Goal: Task Accomplishment & Management: Complete application form

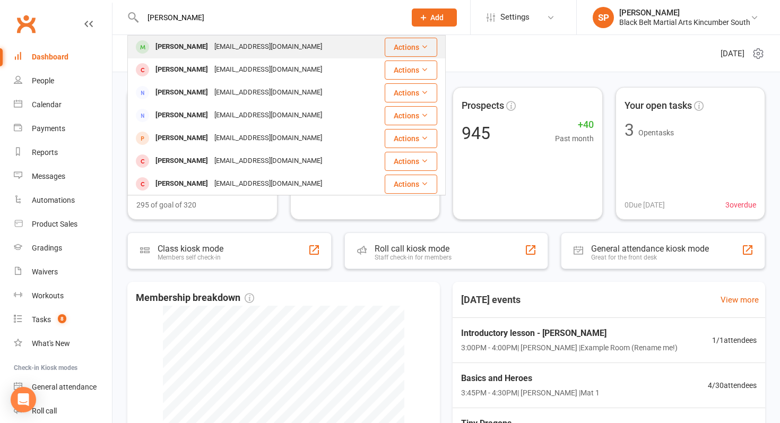
type input "[PERSON_NAME]"
click at [268, 42] on div "[EMAIL_ADDRESS][DOMAIN_NAME]" at bounding box center [268, 46] width 114 height 15
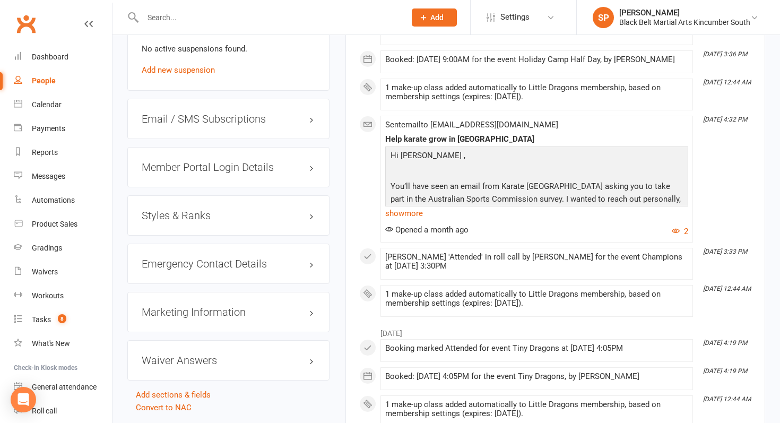
scroll to position [774, 0]
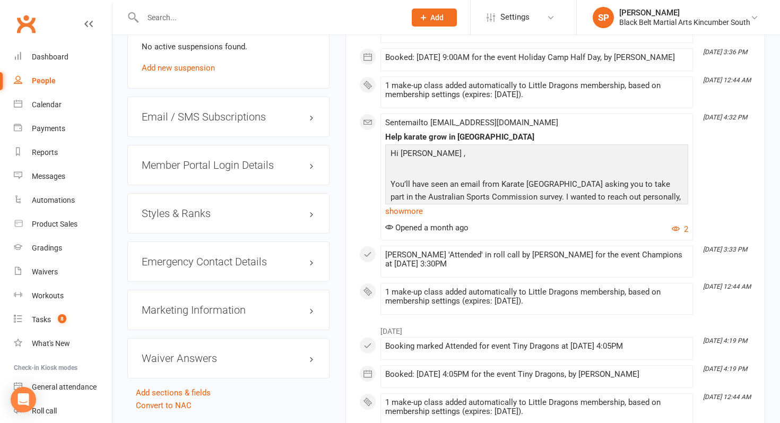
click at [198, 212] on h3 "Styles & Ranks" at bounding box center [228, 213] width 173 height 12
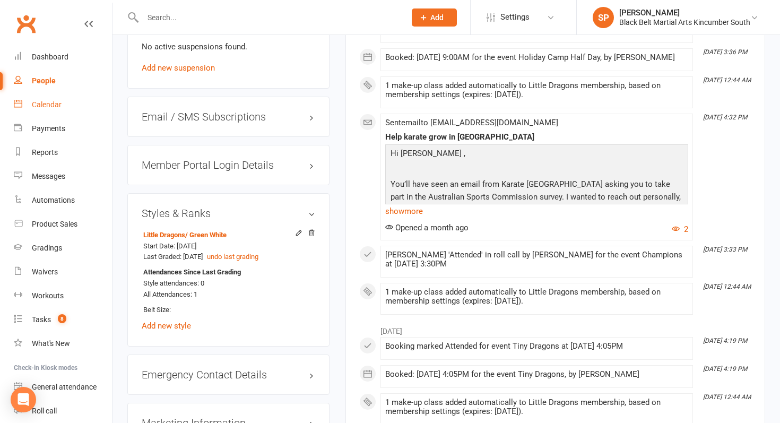
click at [50, 99] on link "Calendar" at bounding box center [63, 105] width 98 height 24
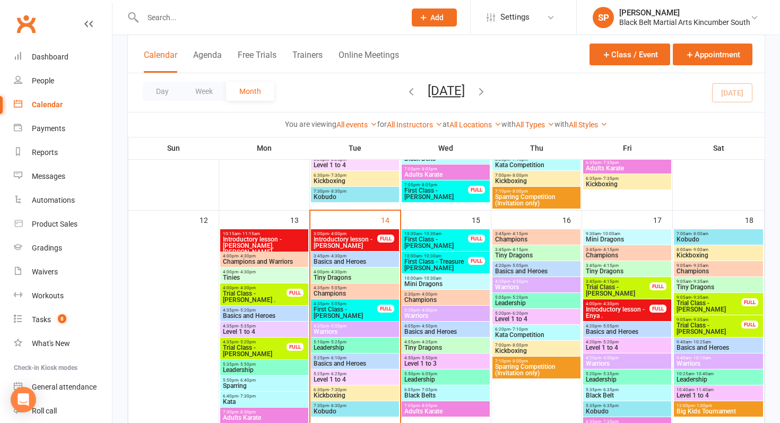
scroll to position [356, 0]
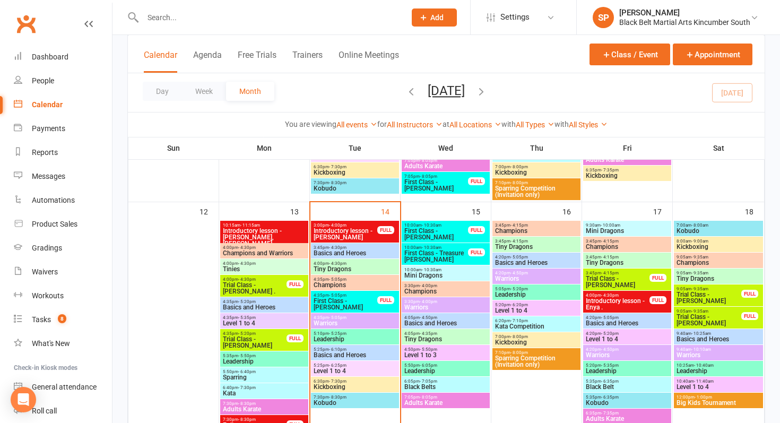
click at [429, 284] on span "- 4:00pm" at bounding box center [428, 285] width 18 height 5
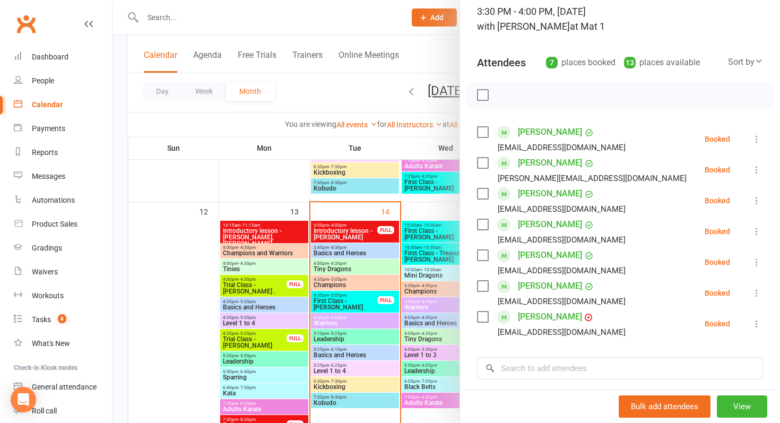
scroll to position [84, 0]
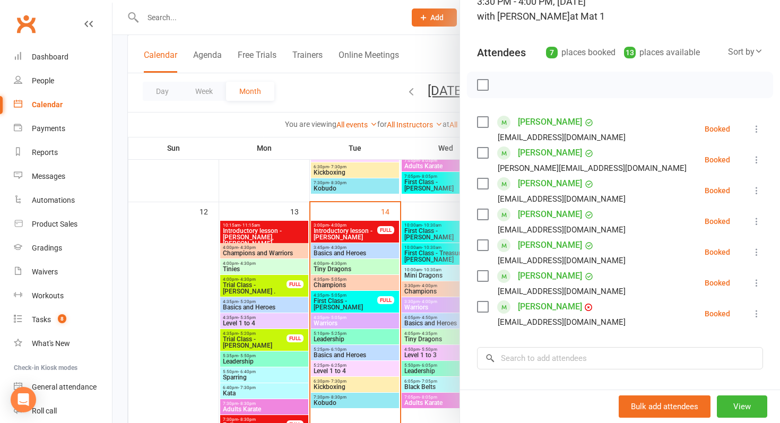
click at [390, 194] on div at bounding box center [445, 211] width 667 height 423
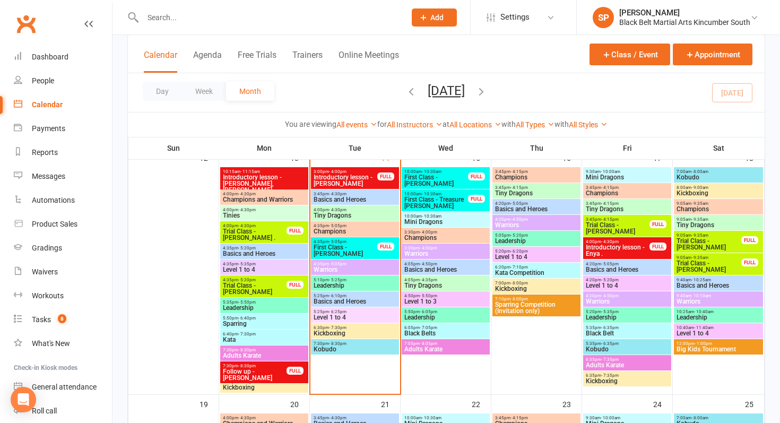
scroll to position [405, 0]
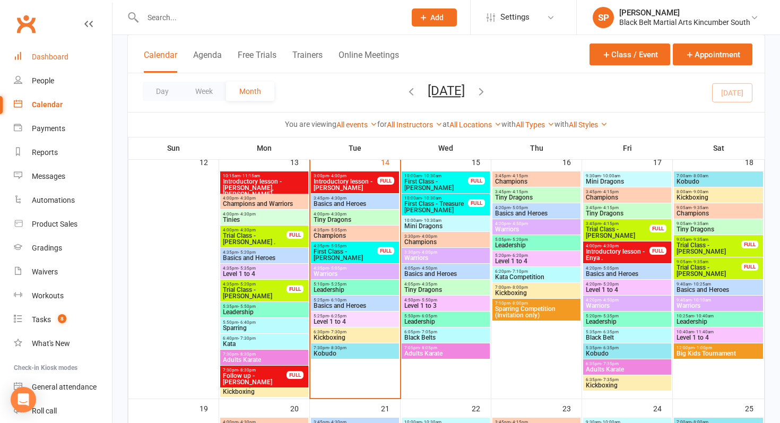
click at [50, 55] on div "Dashboard" at bounding box center [50, 57] width 37 height 8
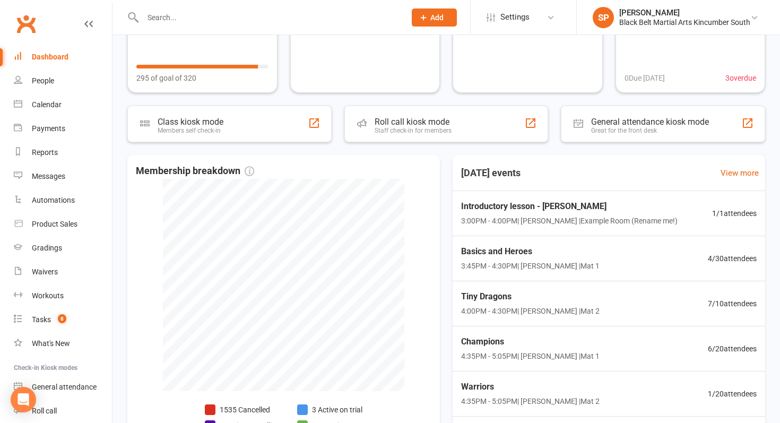
scroll to position [220, 0]
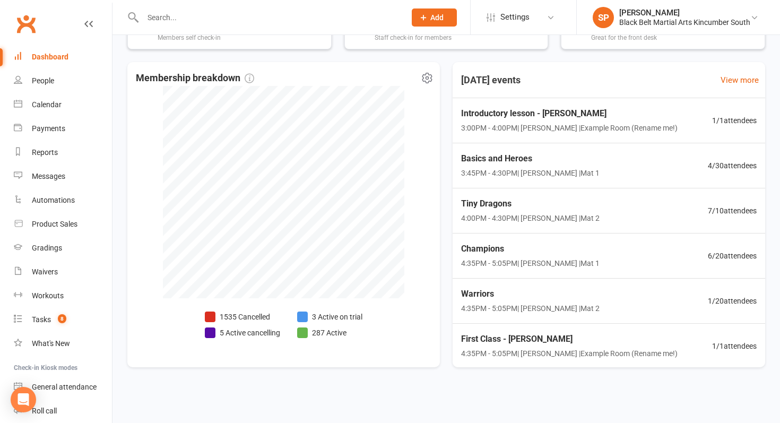
click at [322, 319] on li "3 Active on trial" at bounding box center [329, 317] width 65 height 12
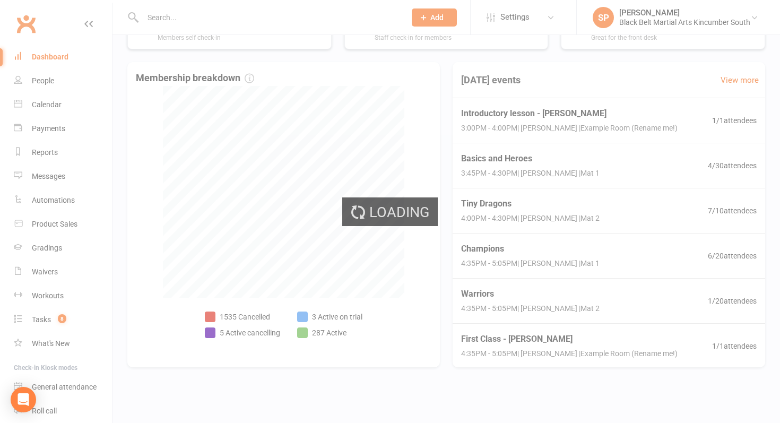
select select "active_trial"
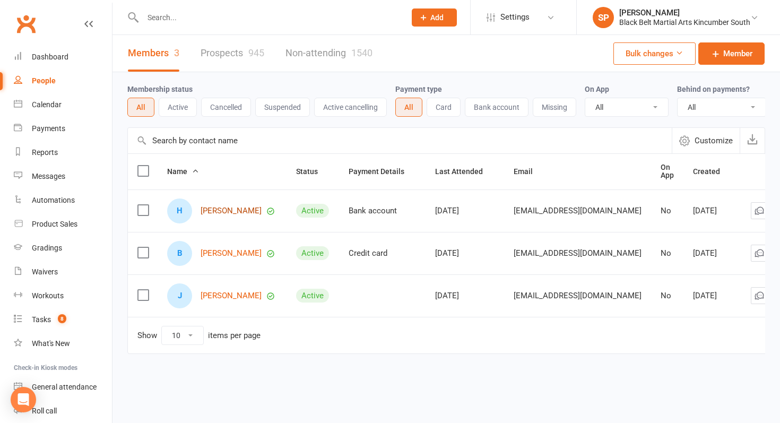
click at [221, 214] on link "[PERSON_NAME]" at bounding box center [230, 210] width 61 height 9
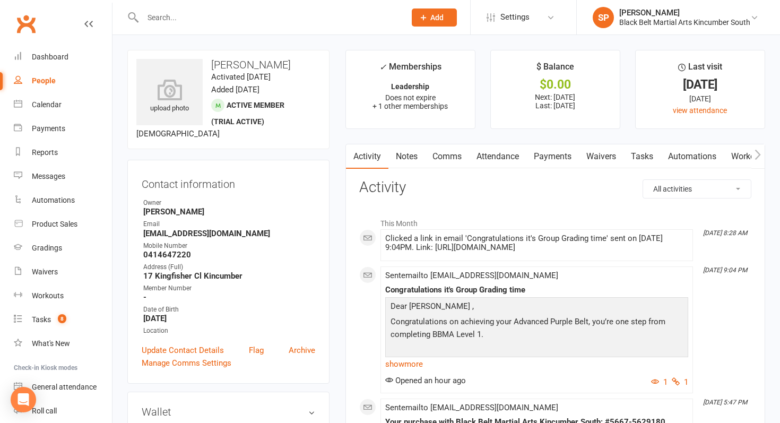
click at [560, 155] on link "Payments" at bounding box center [552, 156] width 53 height 24
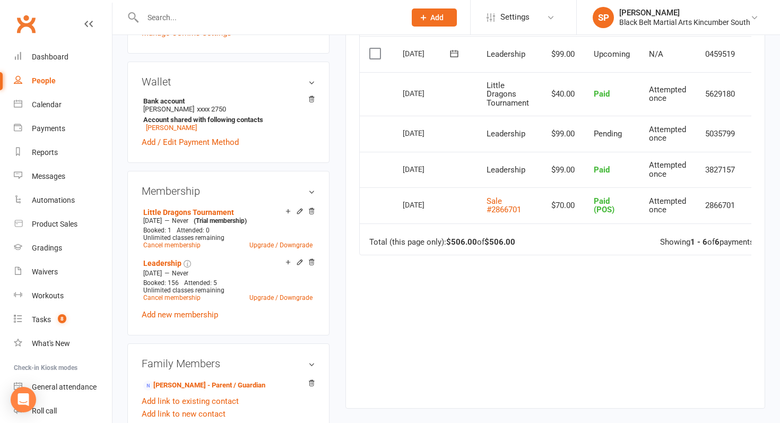
scroll to position [332, 0]
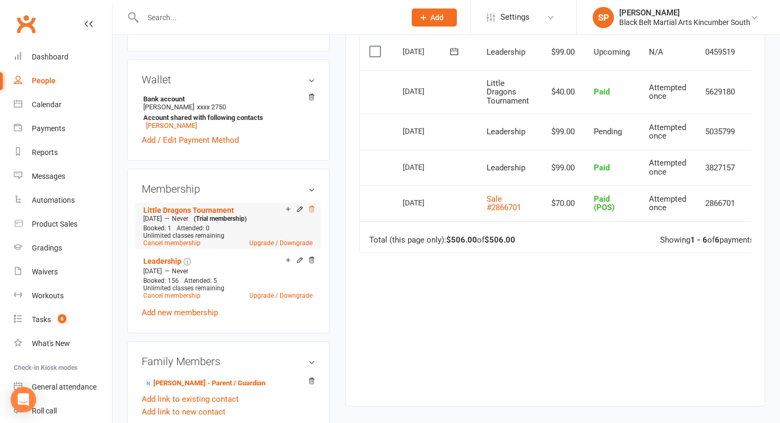
click at [312, 207] on icon at bounding box center [311, 208] width 7 height 7
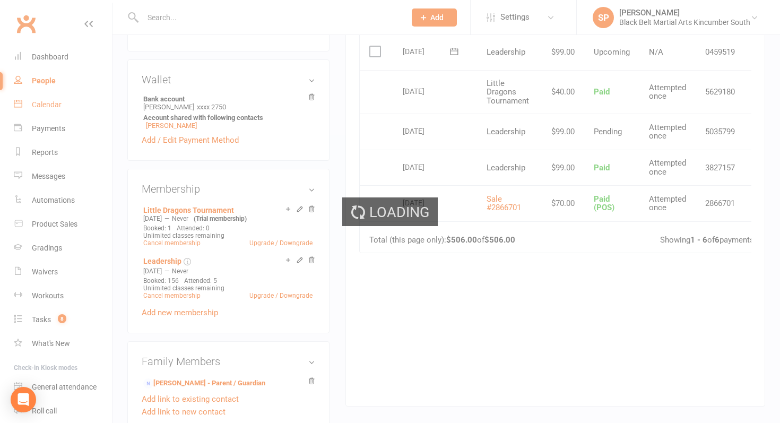
scroll to position [319, 0]
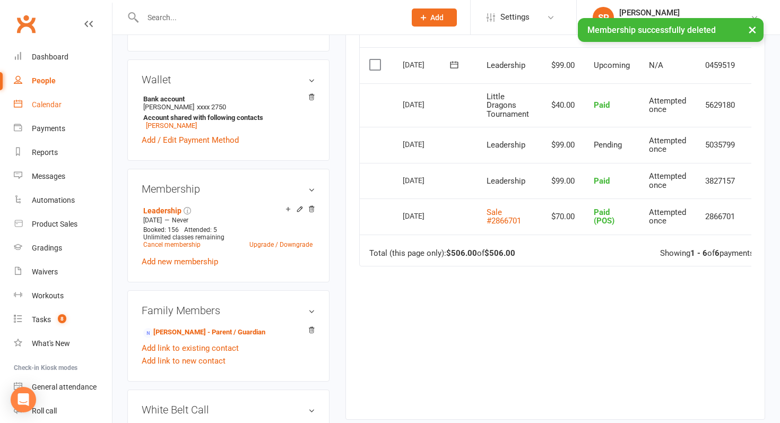
click at [54, 103] on div "Calendar" at bounding box center [47, 104] width 30 height 8
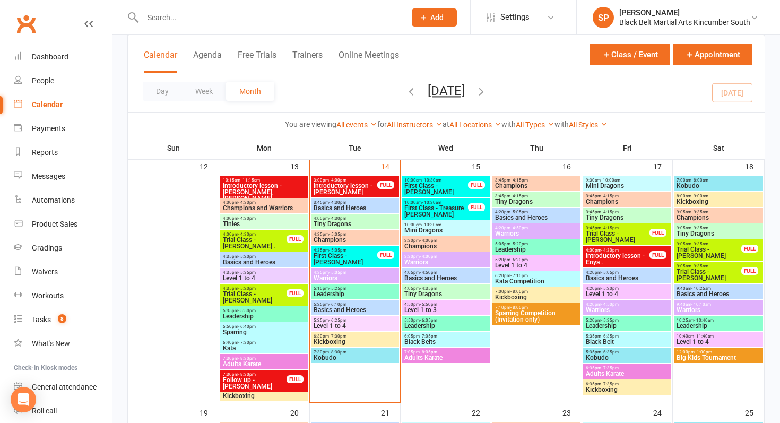
scroll to position [400, 0]
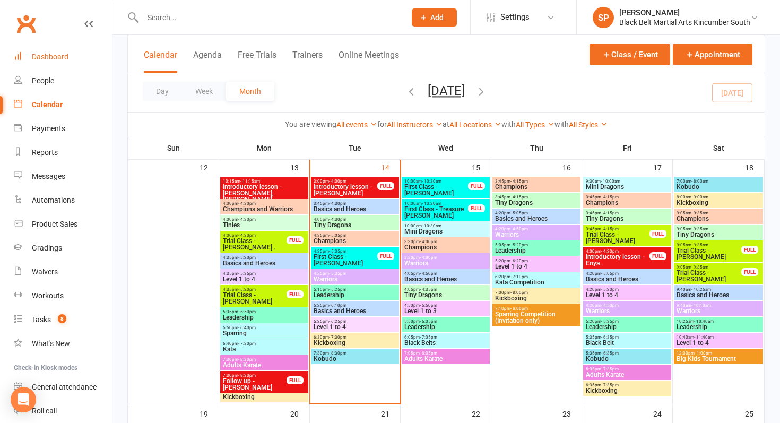
click at [80, 63] on link "Dashboard" at bounding box center [63, 57] width 98 height 24
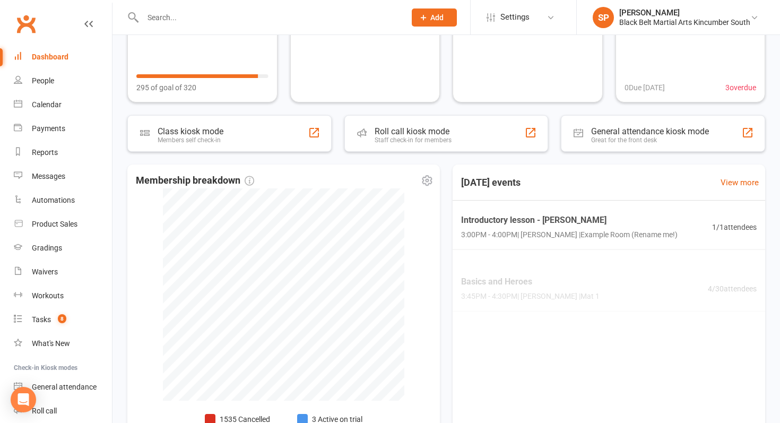
scroll to position [220, 0]
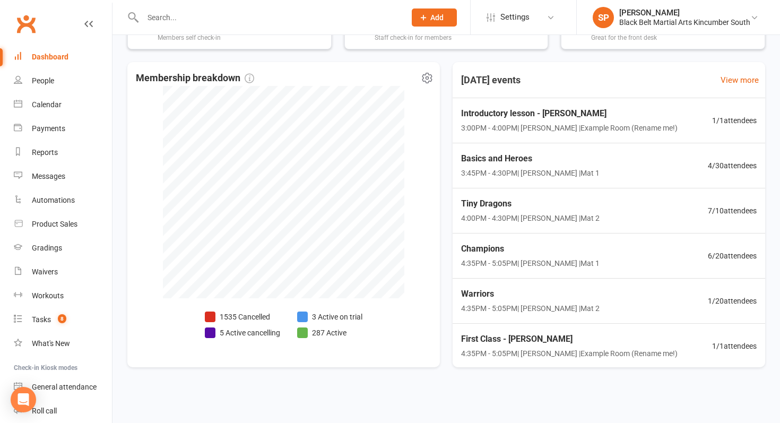
click at [335, 312] on li "3 Active on trial" at bounding box center [329, 317] width 65 height 12
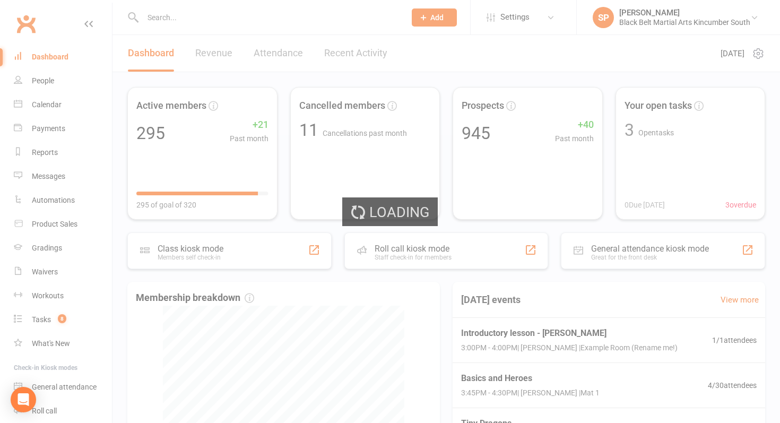
select select "active_trial"
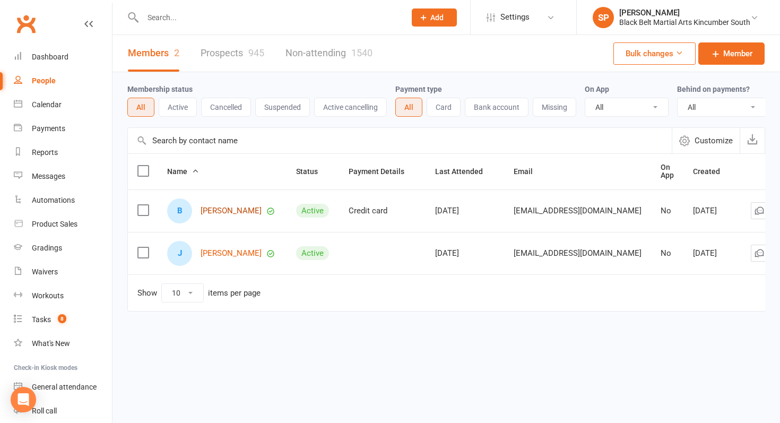
click at [235, 210] on link "[PERSON_NAME]" at bounding box center [230, 210] width 61 height 9
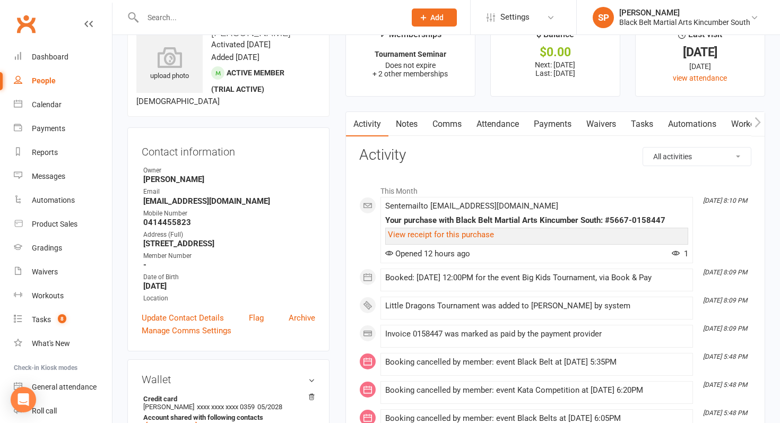
scroll to position [36, 0]
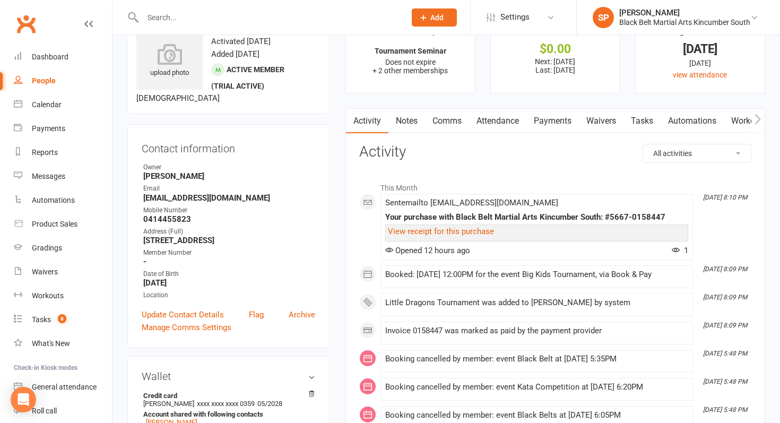
click at [545, 125] on link "Payments" at bounding box center [552, 121] width 53 height 24
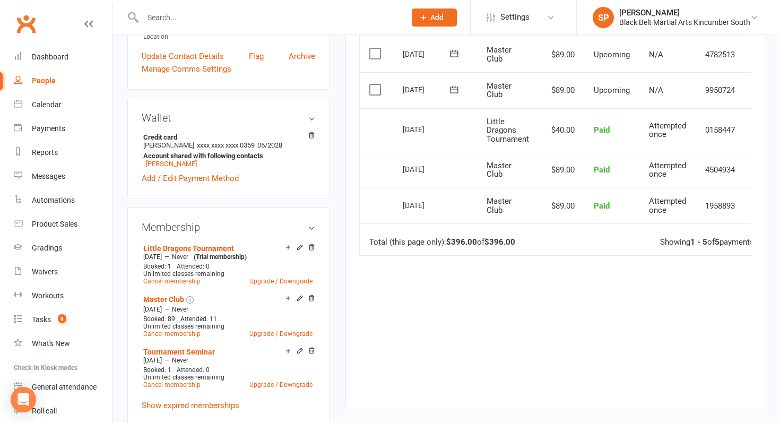
scroll to position [294, 0]
click at [309, 244] on icon at bounding box center [311, 246] width 7 height 7
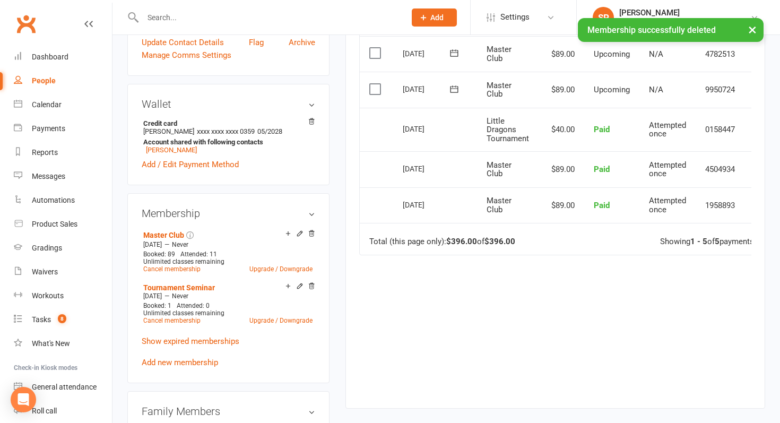
scroll to position [282, 0]
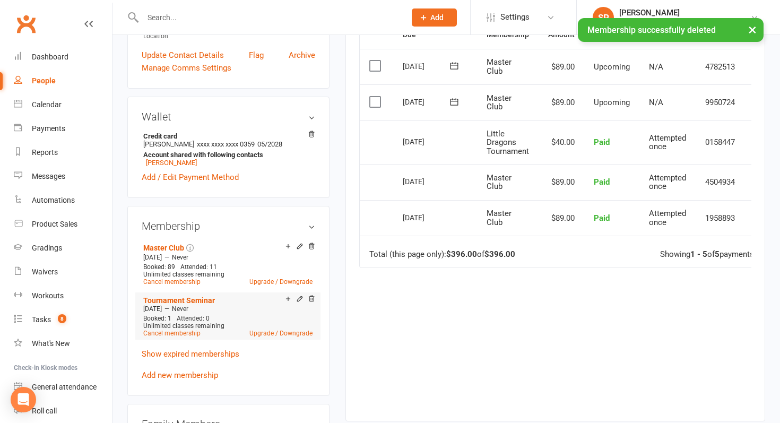
click at [309, 292] on li "Tournament Seminar [DATE] — Never Booked: 1 Attended: 0 Unlimited classes remai…" at bounding box center [228, 315] width 174 height 47
click at [311, 296] on icon at bounding box center [311, 298] width 7 height 7
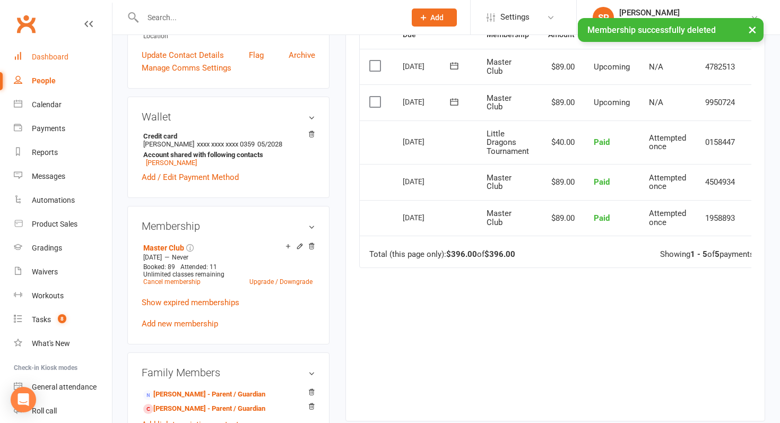
click at [54, 64] on link "Dashboard" at bounding box center [63, 57] width 98 height 24
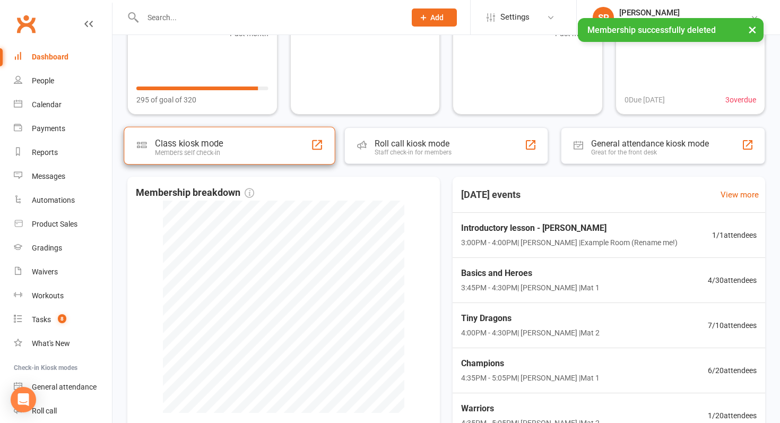
scroll to position [220, 0]
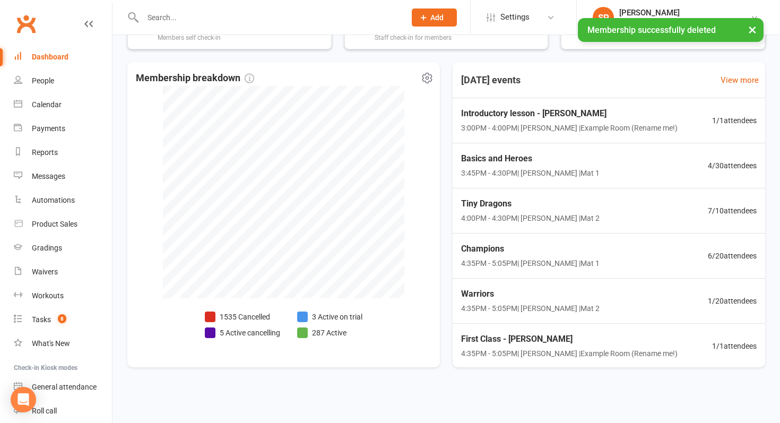
click at [337, 312] on li "3 Active on trial" at bounding box center [329, 317] width 65 height 12
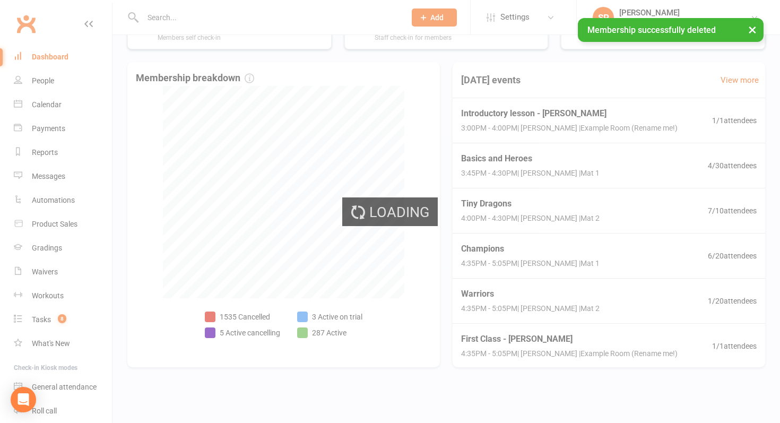
select select "active_trial"
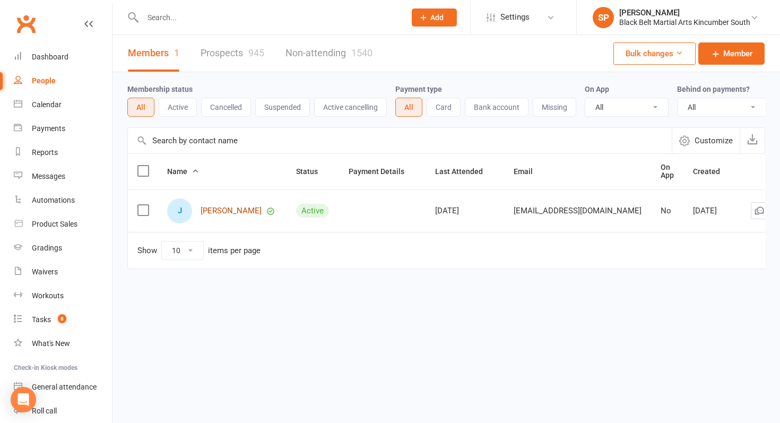
click at [231, 211] on link "[PERSON_NAME]" at bounding box center [230, 210] width 61 height 9
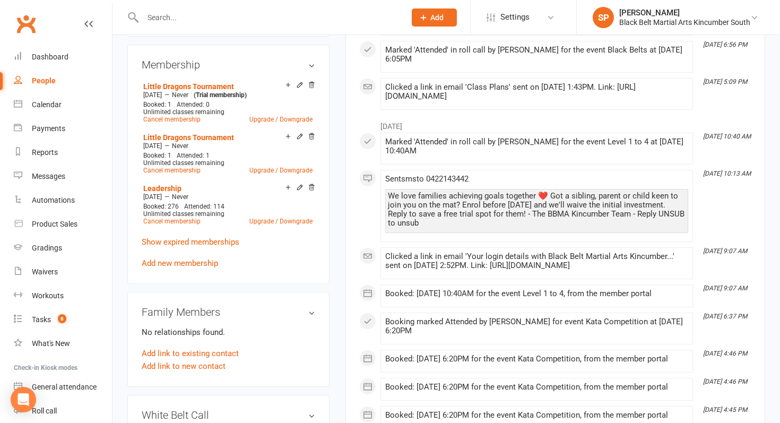
scroll to position [407, 0]
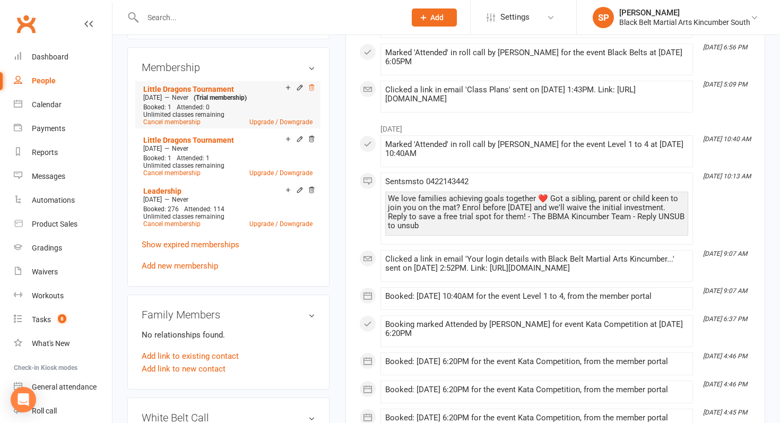
click at [310, 85] on icon at bounding box center [311, 88] width 5 height 6
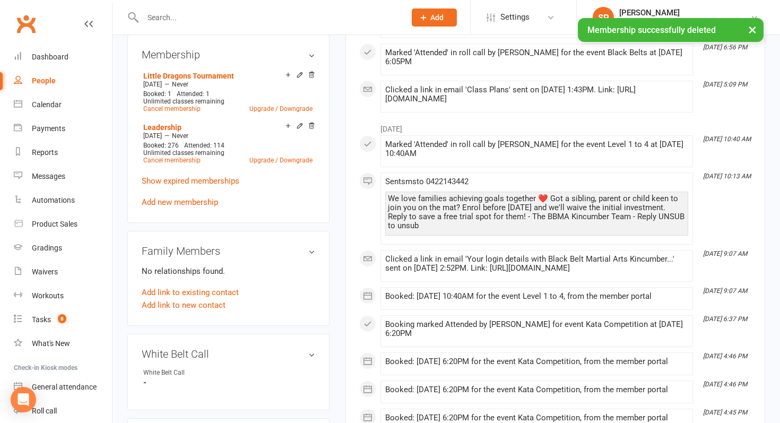
scroll to position [394, 0]
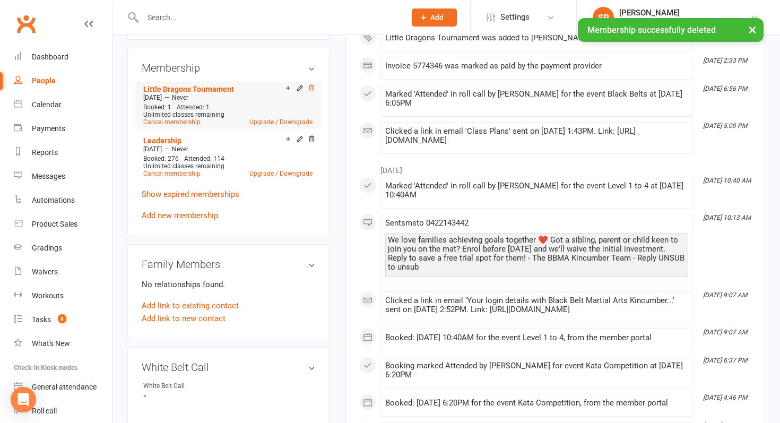
click at [312, 85] on icon at bounding box center [311, 87] width 7 height 7
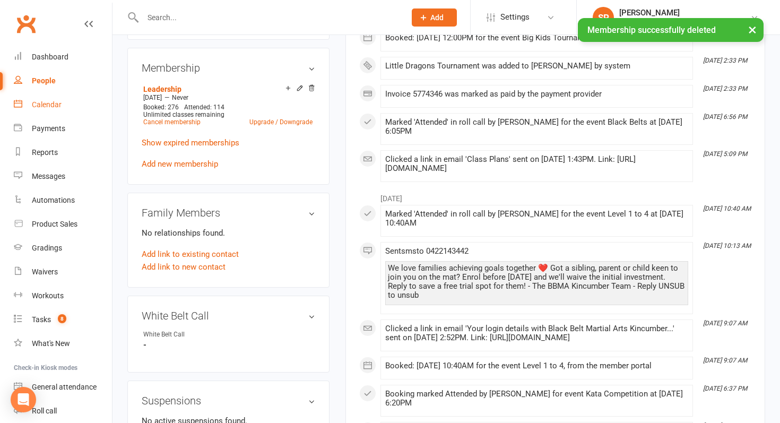
click at [29, 103] on link "Calendar" at bounding box center [63, 105] width 98 height 24
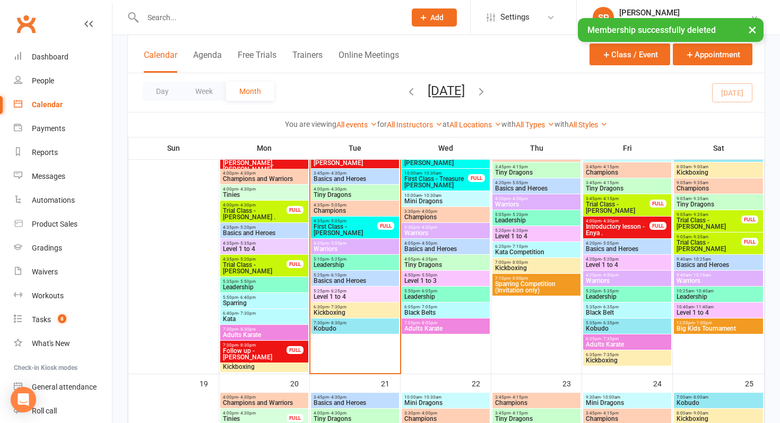
scroll to position [433, 0]
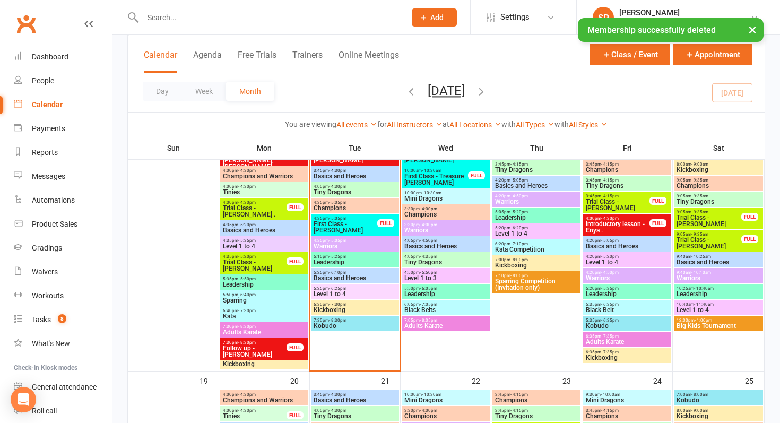
click at [693, 322] on span "Big Kids Tournament" at bounding box center [718, 325] width 85 height 6
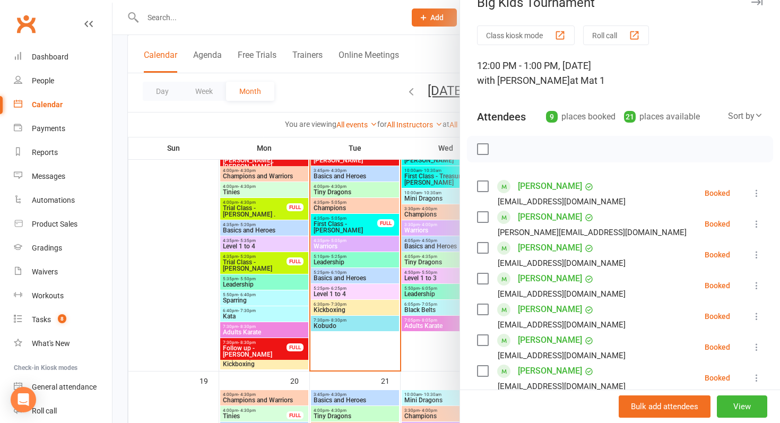
scroll to position [0, 0]
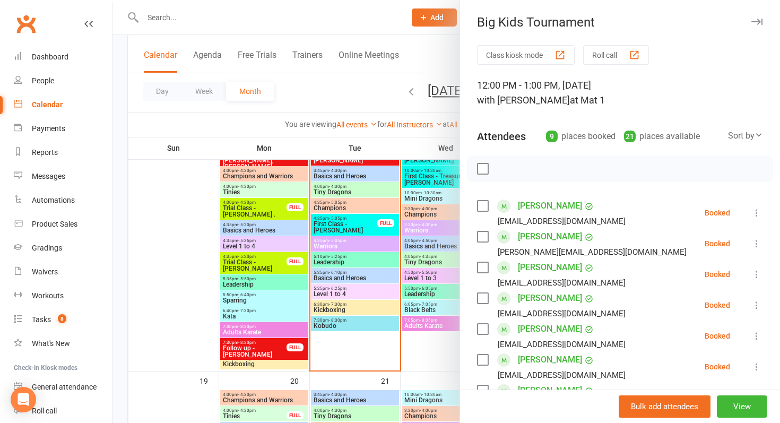
click at [430, 345] on div at bounding box center [445, 211] width 667 height 423
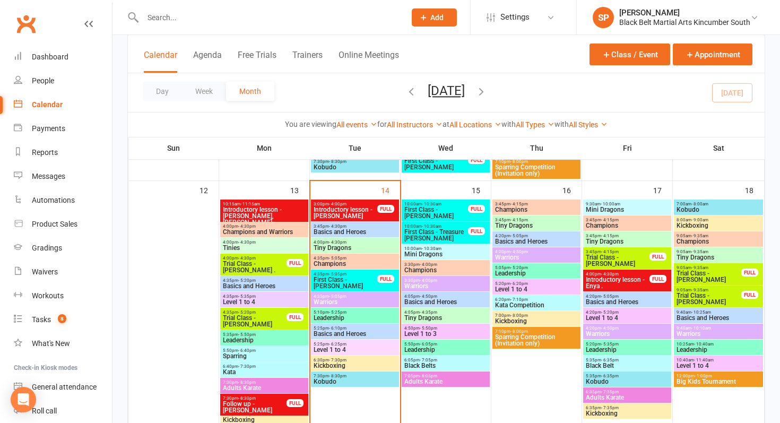
scroll to position [378, 0]
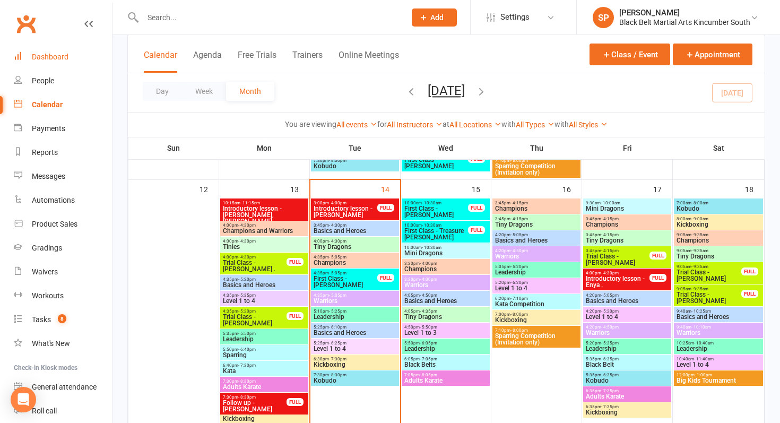
click at [49, 53] on div "Dashboard" at bounding box center [50, 57] width 37 height 8
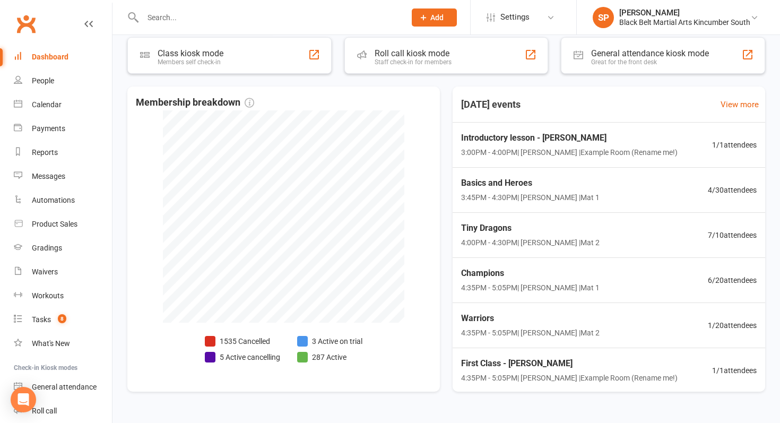
scroll to position [220, 0]
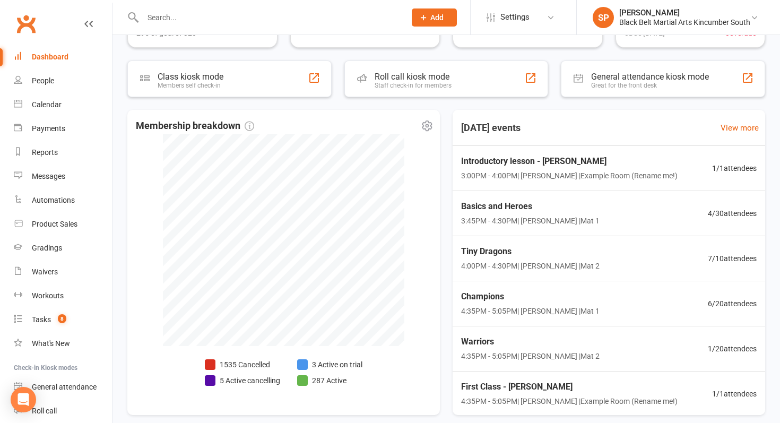
scroll to position [220, 0]
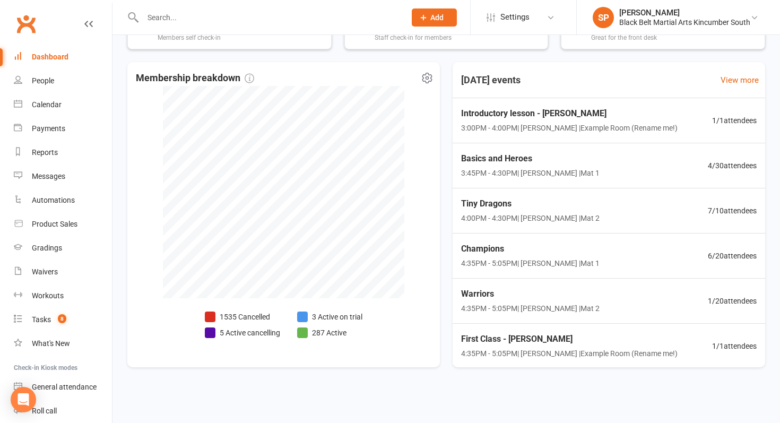
click at [313, 315] on li "3 Active on trial" at bounding box center [329, 317] width 65 height 12
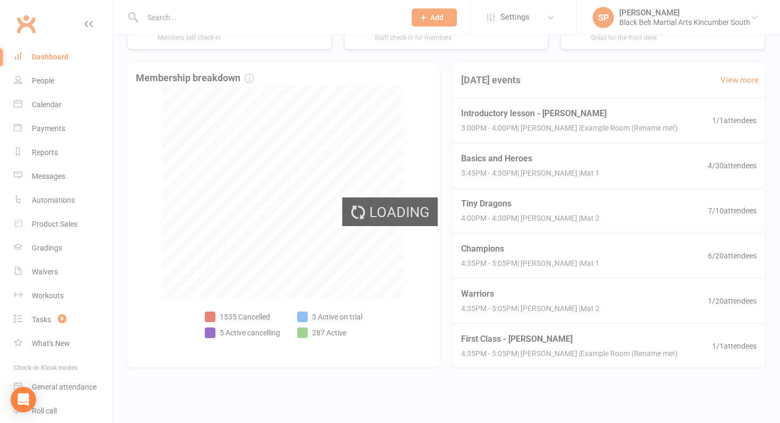
select select "active_trial"
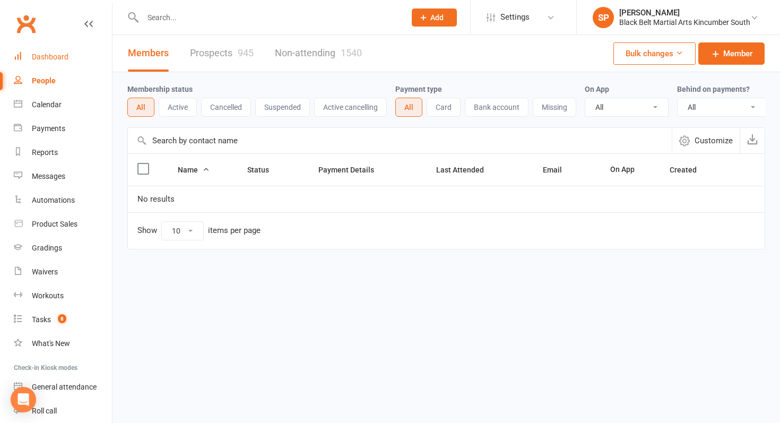
click at [54, 53] on div "Dashboard" at bounding box center [50, 57] width 37 height 8
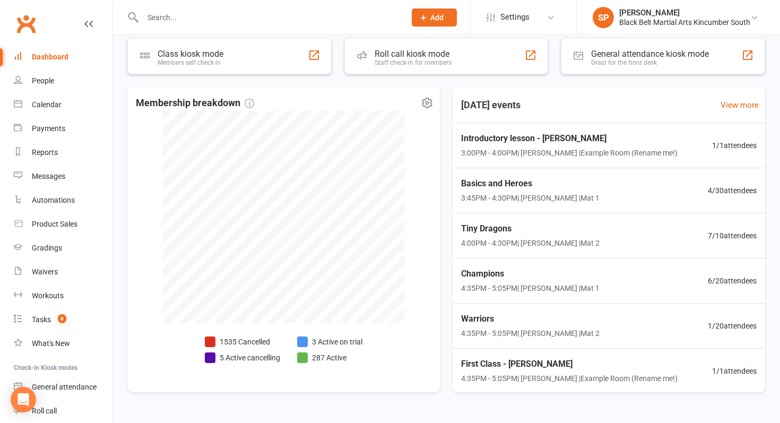
scroll to position [220, 0]
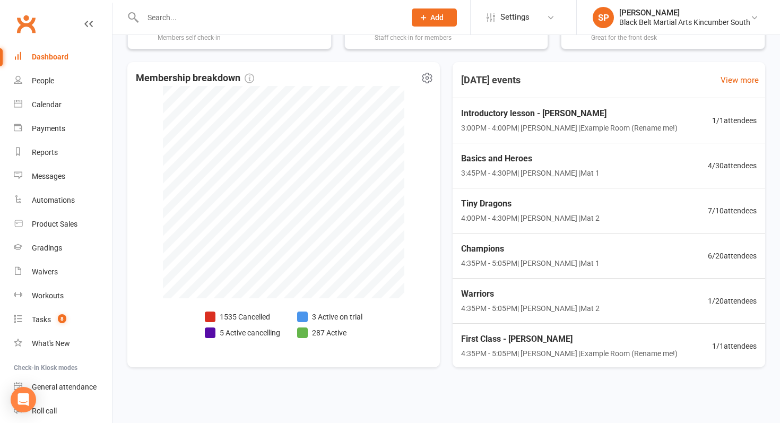
click at [235, 331] on li "5 Active cancelling" at bounding box center [242, 333] width 75 height 12
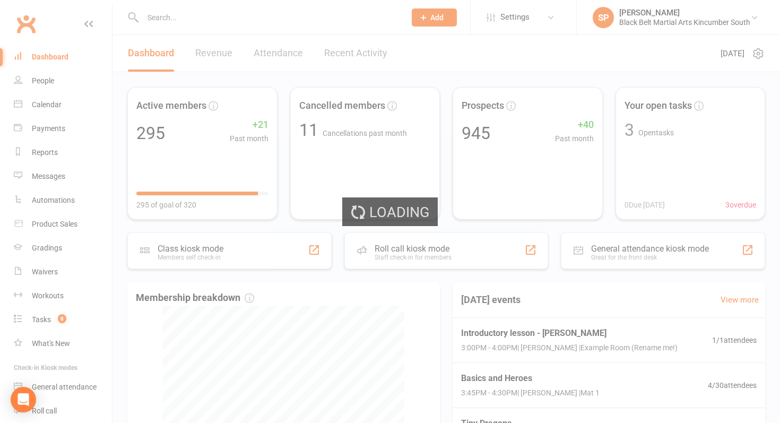
select select "no_trial"
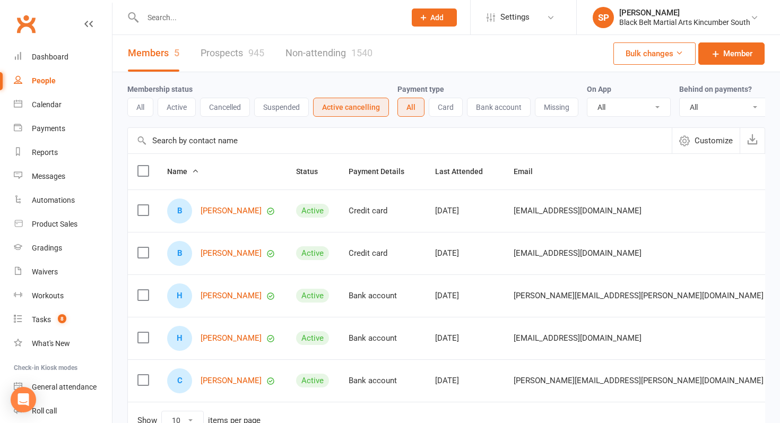
scroll to position [73, 0]
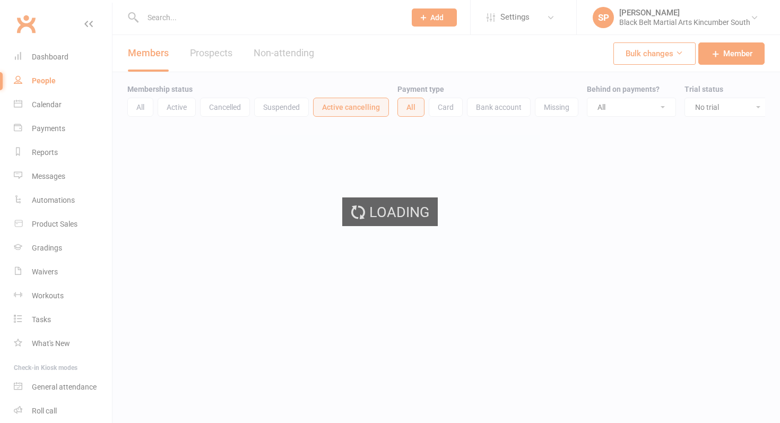
select select "no_trial"
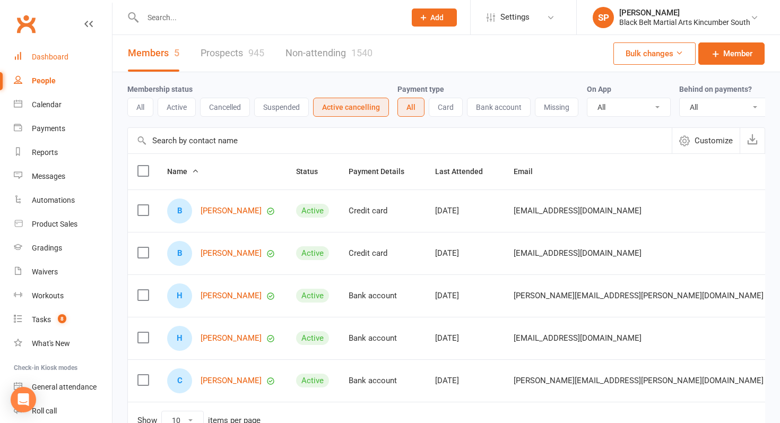
click at [50, 53] on div "Dashboard" at bounding box center [50, 57] width 37 height 8
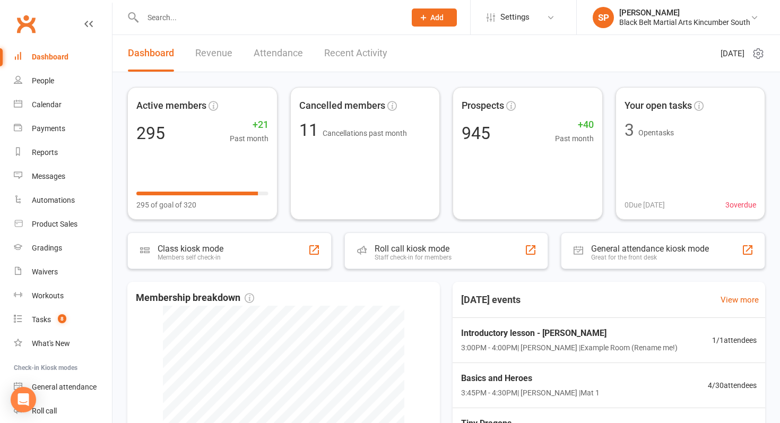
click at [756, 52] on icon at bounding box center [757, 53] width 13 height 13
click at [713, 115] on link "Return to old dashboard" at bounding box center [711, 116] width 105 height 21
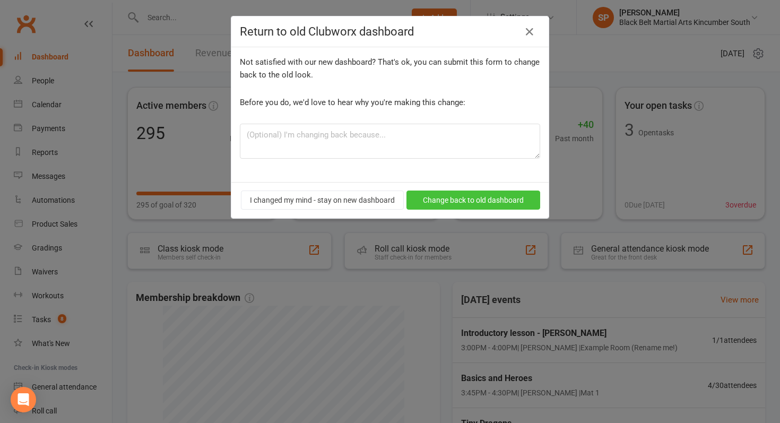
click at [460, 194] on button "Change back to old dashboard" at bounding box center [473, 199] width 134 height 19
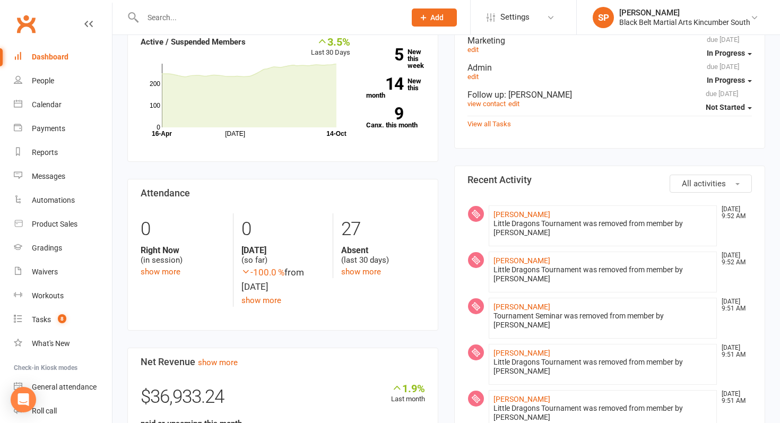
scroll to position [400, 0]
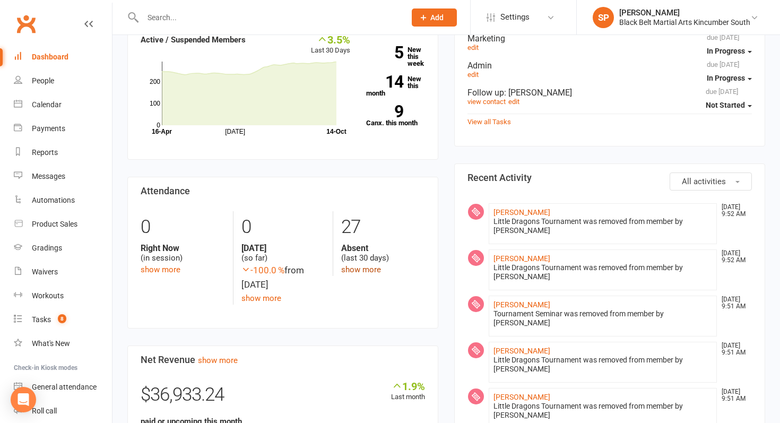
click at [360, 265] on link "show more" at bounding box center [361, 270] width 40 height 10
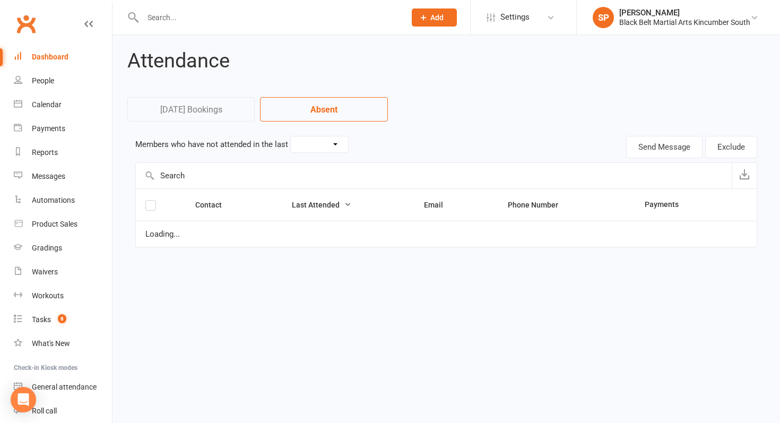
select select "30"
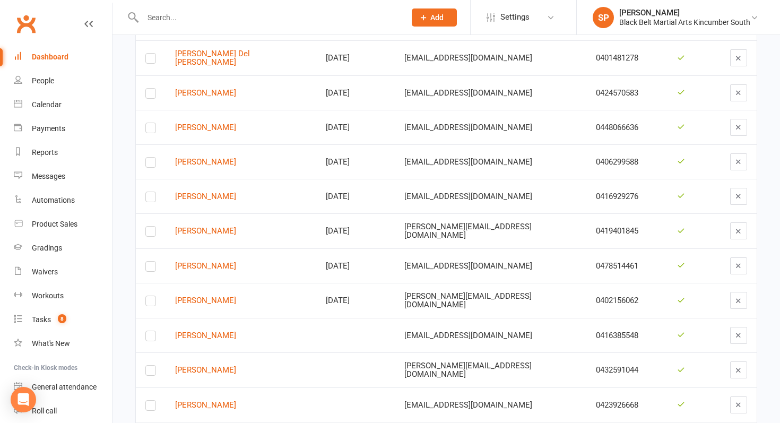
scroll to position [732, 0]
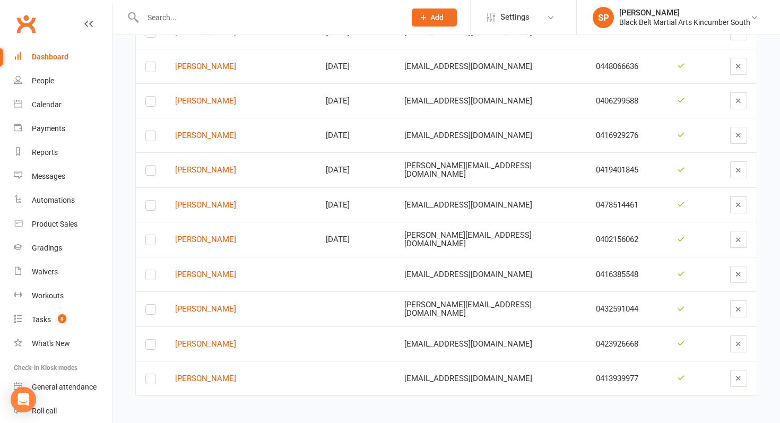
click at [69, 49] on link "Dashboard" at bounding box center [63, 57] width 98 height 24
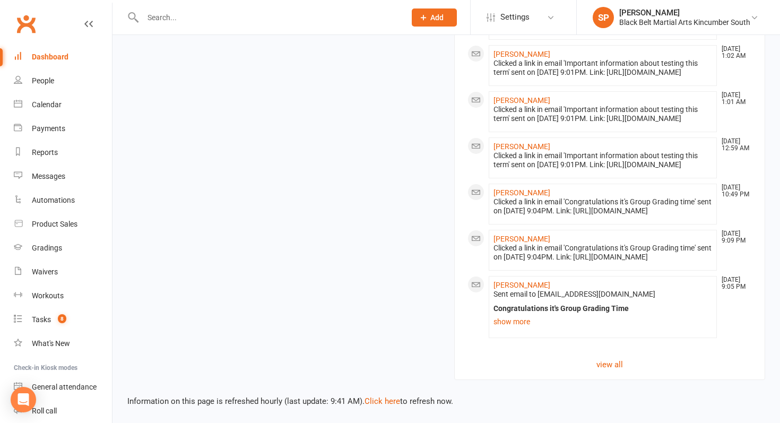
scroll to position [1447, 0]
click at [382, 401] on link "Click here" at bounding box center [382, 401] width 36 height 10
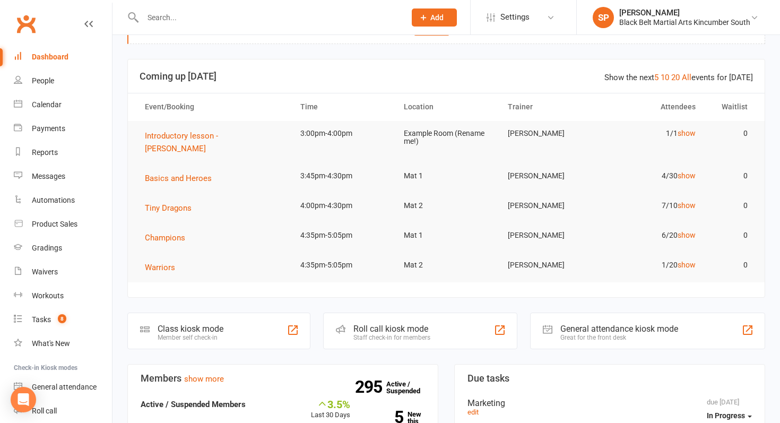
scroll to position [0, 0]
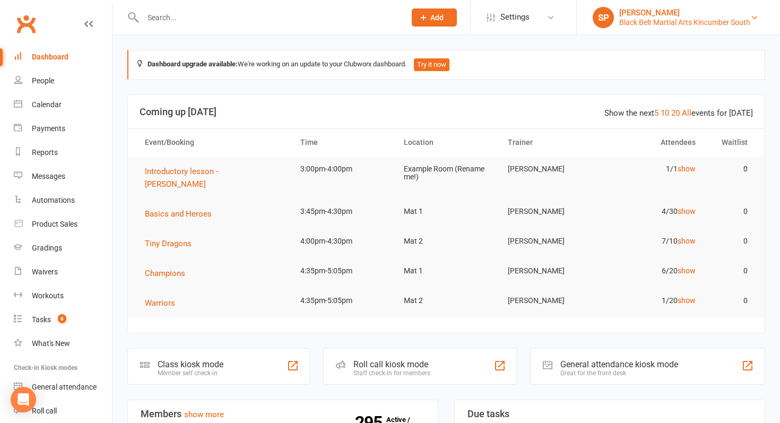
click at [679, 20] on div "Black Belt Martial Arts Kincumber South" at bounding box center [684, 23] width 131 height 10
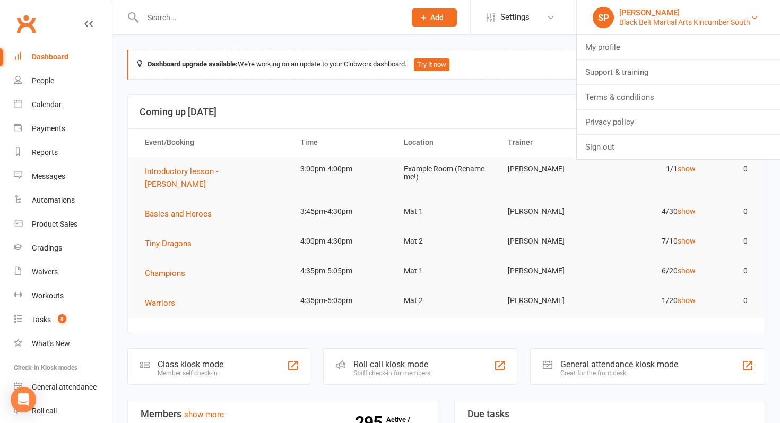
click at [679, 20] on div "Black Belt Martial Arts Kincumber South" at bounding box center [684, 23] width 131 height 10
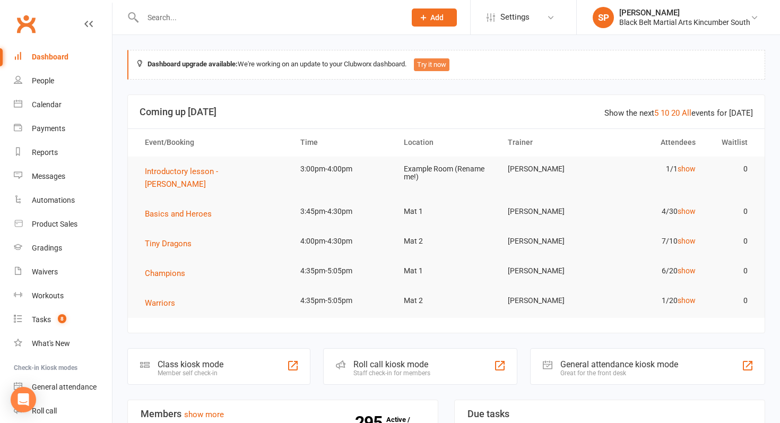
click at [449, 65] on button "Try it now" at bounding box center [432, 64] width 36 height 13
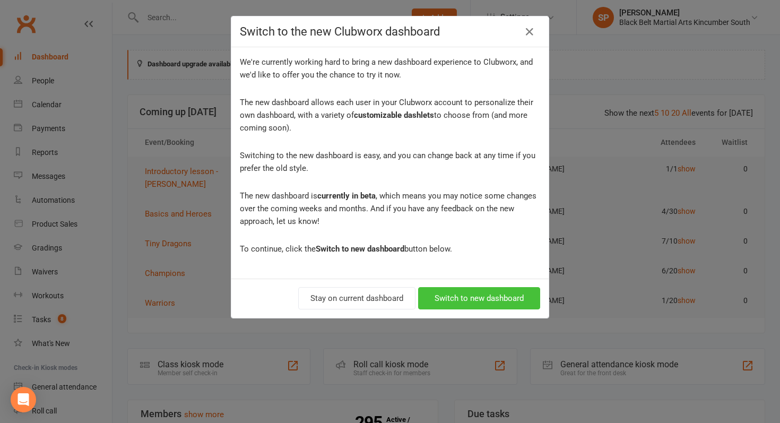
click at [467, 295] on button "Switch to new dashboard" at bounding box center [479, 298] width 122 height 22
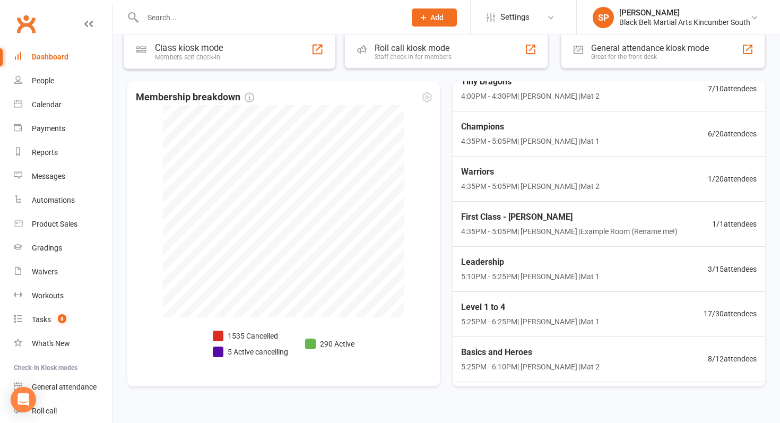
scroll to position [208, 0]
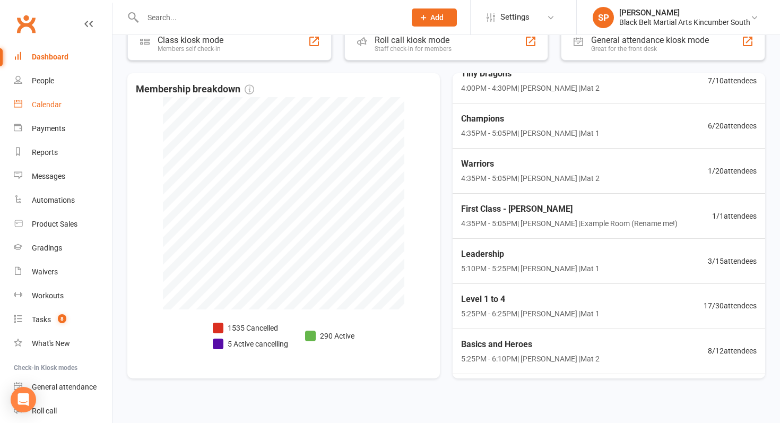
click at [75, 104] on link "Calendar" at bounding box center [63, 105] width 98 height 24
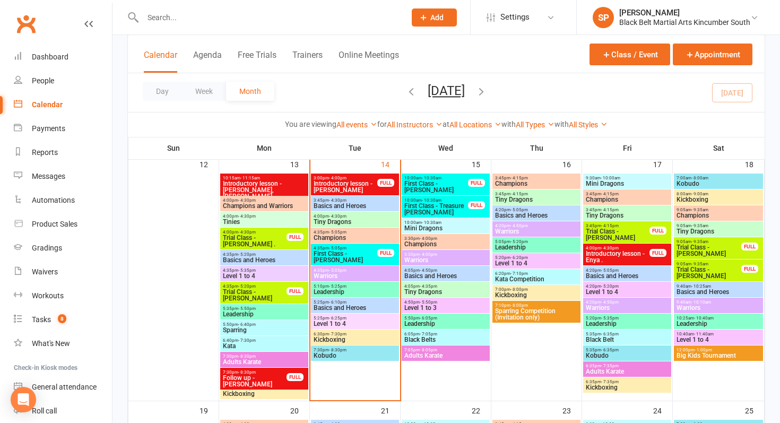
scroll to position [403, 0]
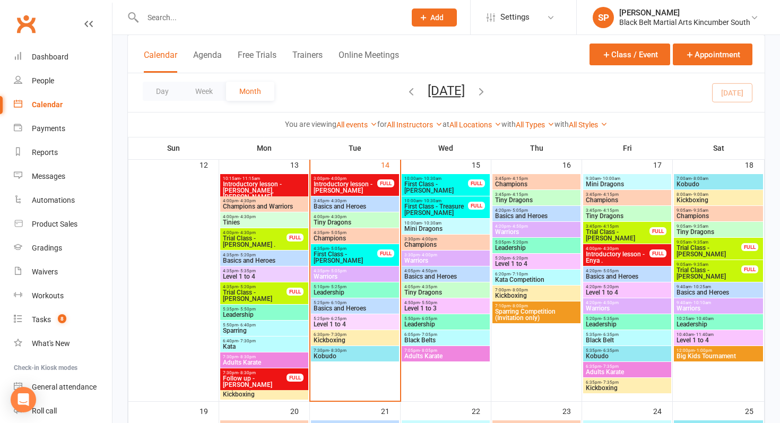
click at [339, 183] on span "Introductory lesson - [PERSON_NAME]" at bounding box center [345, 187] width 65 height 13
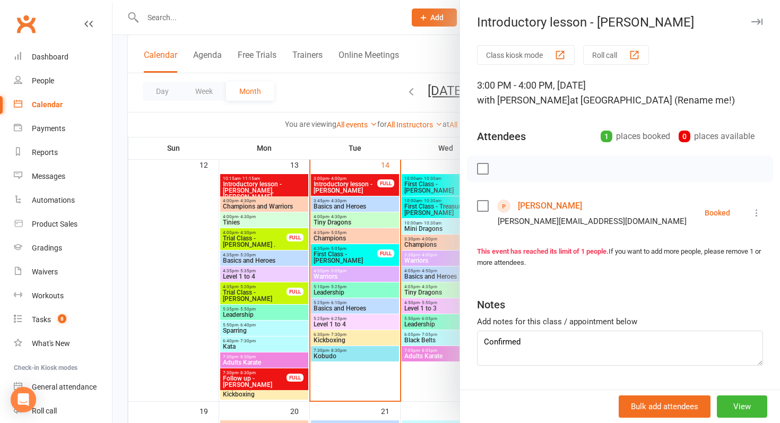
click at [535, 202] on link "Rosie Strnad" at bounding box center [550, 205] width 64 height 17
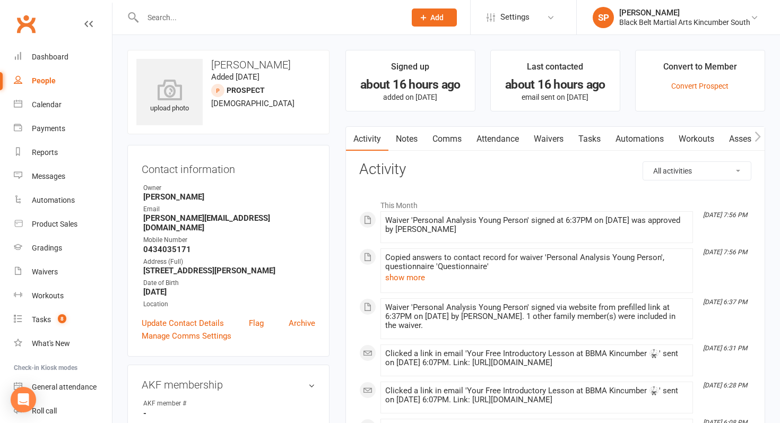
click at [544, 143] on link "Waivers" at bounding box center [548, 139] width 45 height 24
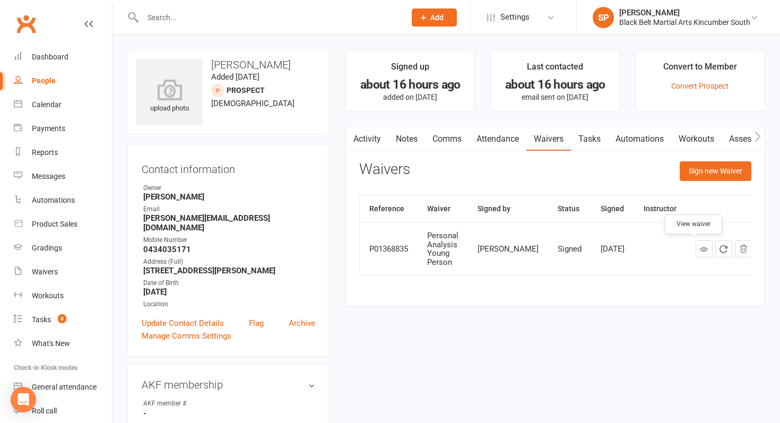
click at [700, 251] on icon at bounding box center [704, 249] width 8 height 8
click at [48, 102] on div "Calendar" at bounding box center [47, 104] width 30 height 8
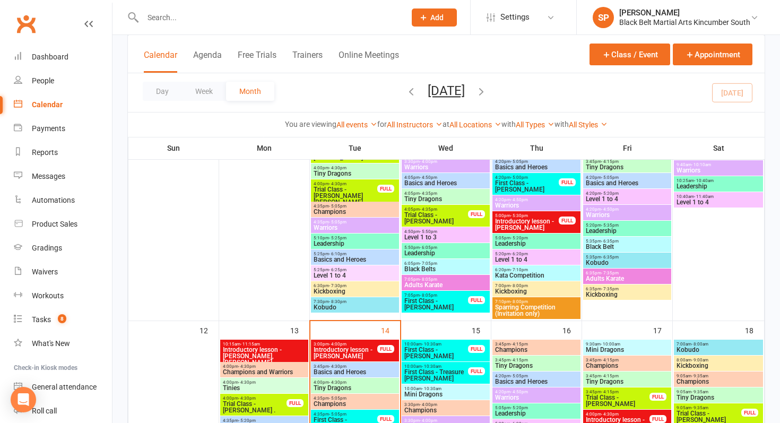
scroll to position [38, 0]
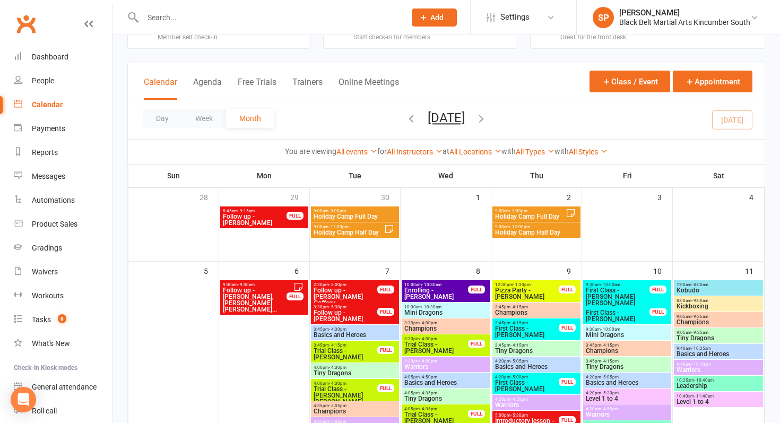
click at [405, 119] on icon "button" at bounding box center [411, 118] width 12 height 12
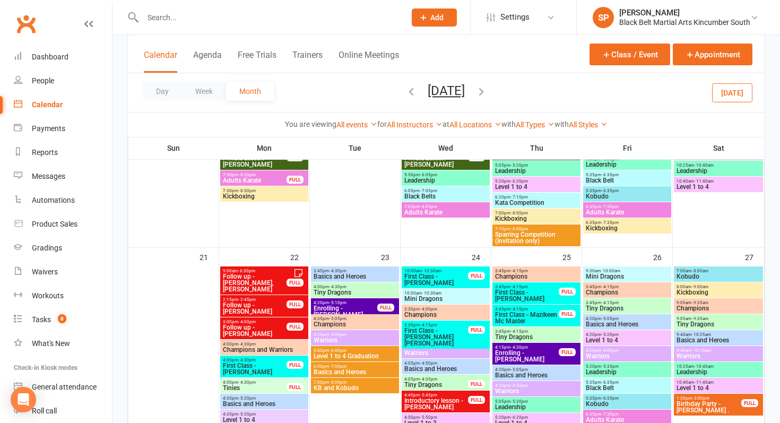
scroll to position [695, 0]
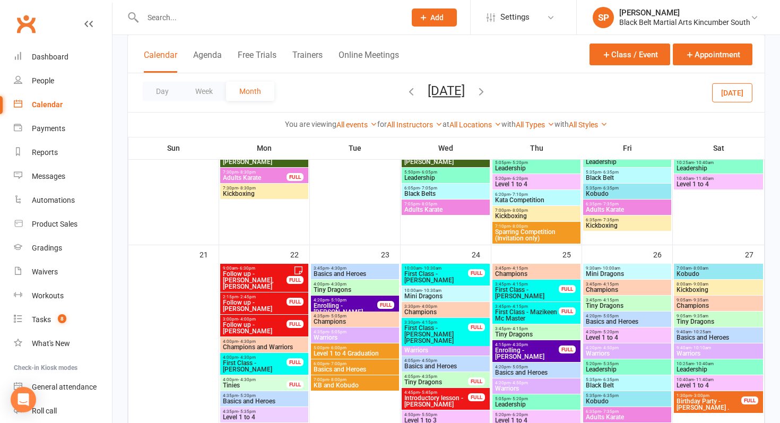
click at [259, 16] on input "text" at bounding box center [268, 17] width 258 height 15
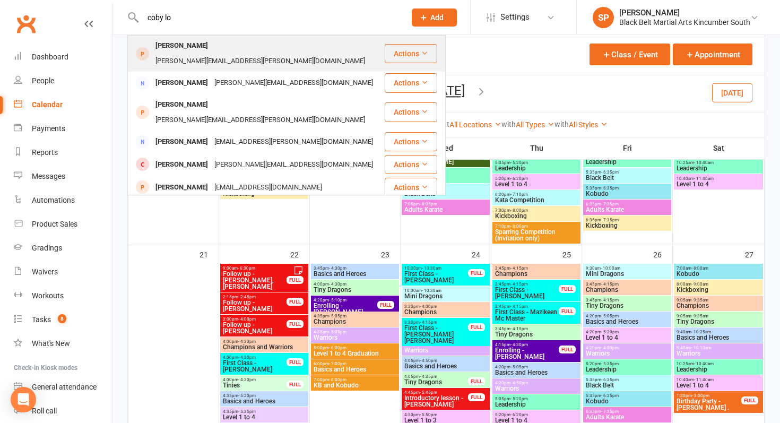
type input "coby lo"
click at [256, 54] on div "Alison.munro@hotmail.com" at bounding box center [260, 61] width 216 height 15
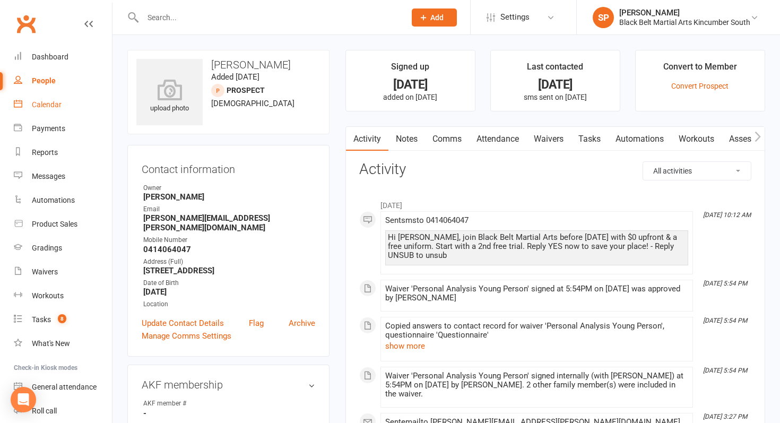
click at [71, 110] on link "Calendar" at bounding box center [63, 105] width 98 height 24
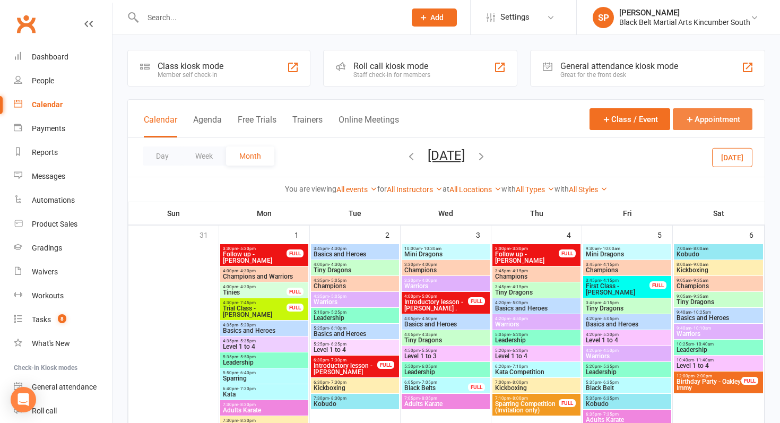
click at [688, 121] on icon "button" at bounding box center [690, 120] width 10 height 10
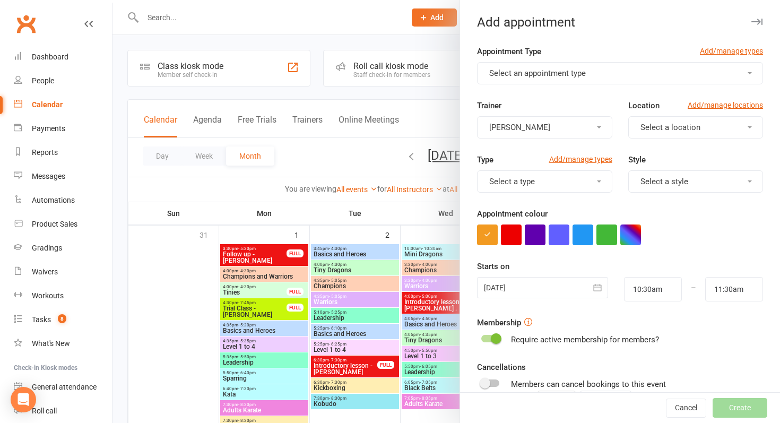
click at [524, 71] on span "Select an appointment type" at bounding box center [537, 73] width 97 height 10
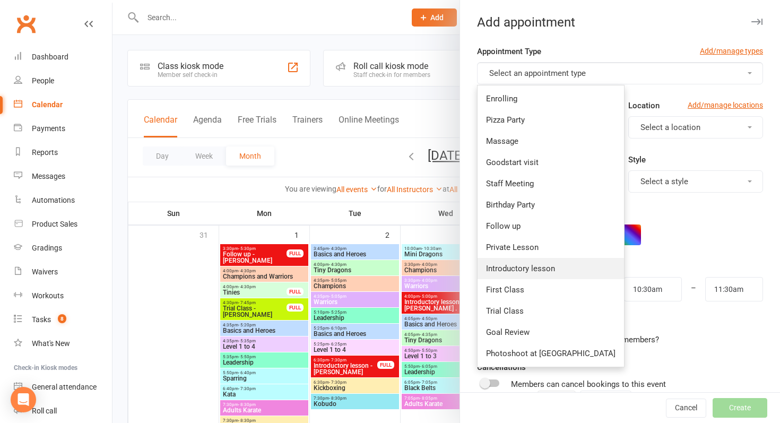
click at [536, 259] on link "Introductory lesson" at bounding box center [550, 268] width 146 height 21
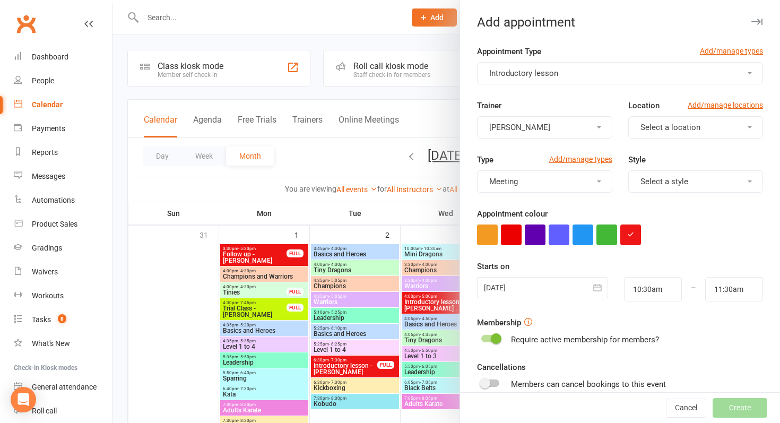
click at [539, 286] on div at bounding box center [542, 287] width 131 height 21
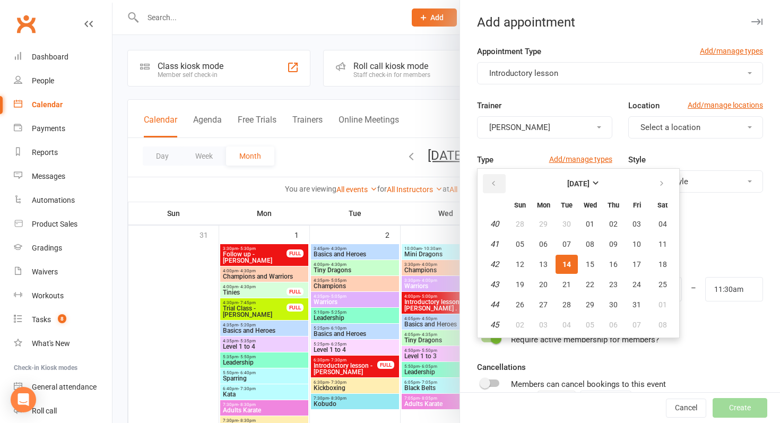
click at [489, 186] on button "button" at bounding box center [494, 183] width 23 height 19
click at [590, 265] on span "17" at bounding box center [589, 264] width 8 height 8
type input "17 Sep 2025"
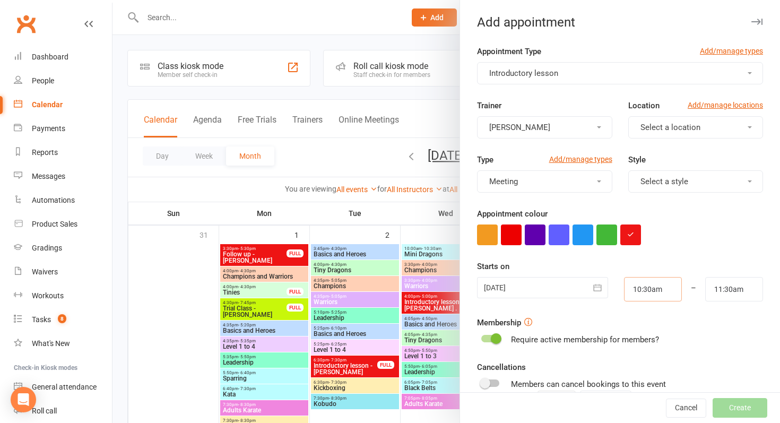
drag, startPoint x: 671, startPoint y: 288, endPoint x: 551, endPoint y: 288, distance: 119.9
click at [551, 288] on div "17 Sep 2025 September 2025 Sun Mon Tue Wed Thu Fri Sat 36 31 01 02 03 04 05 06 …" at bounding box center [620, 289] width 302 height 24
type input "5"
type input "6:00am"
type input "5:45"
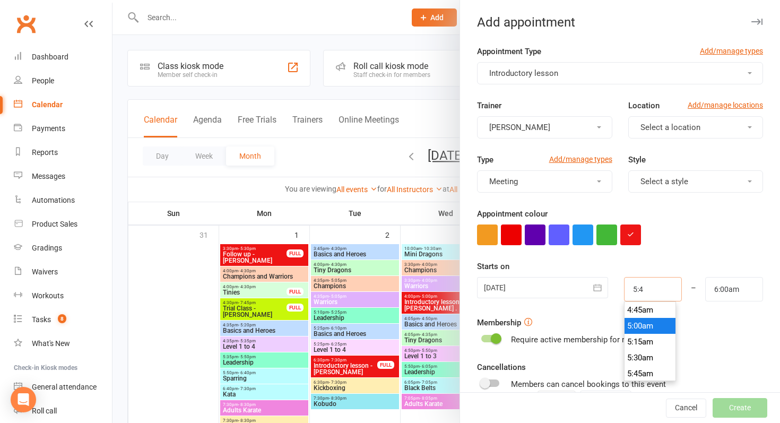
type input "6:45am"
type input "5:45p"
type input "6:45pm"
type input "5:45pm"
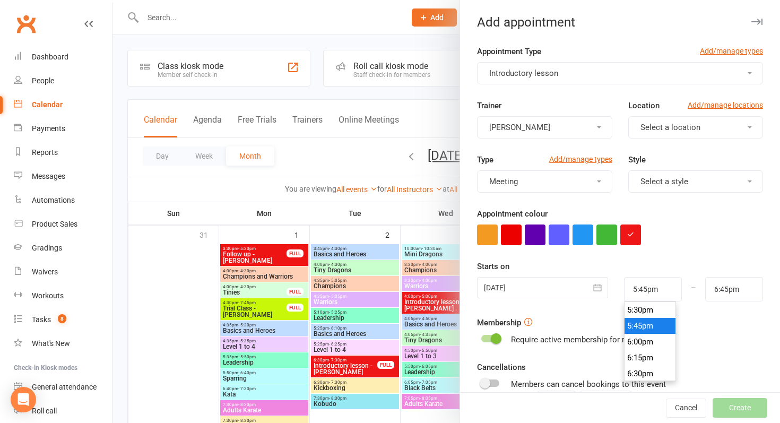
click at [734, 255] on form "Appointment Type Add/manage types Introductory lesson Trainer Shaylan Petersen …" at bounding box center [620, 275] width 286 height 461
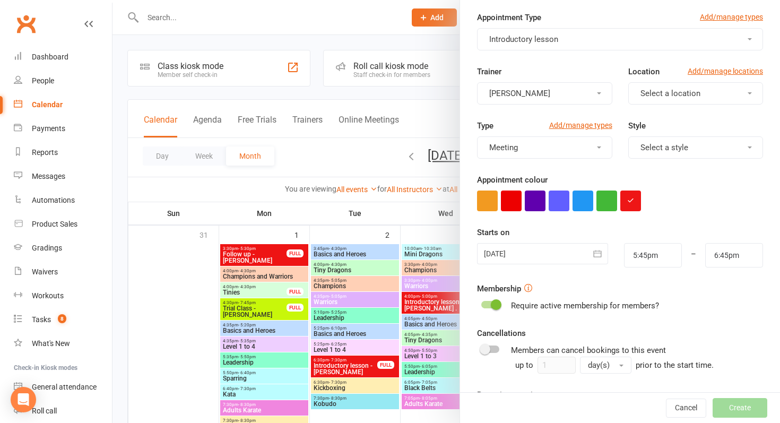
scroll to position [129, 0]
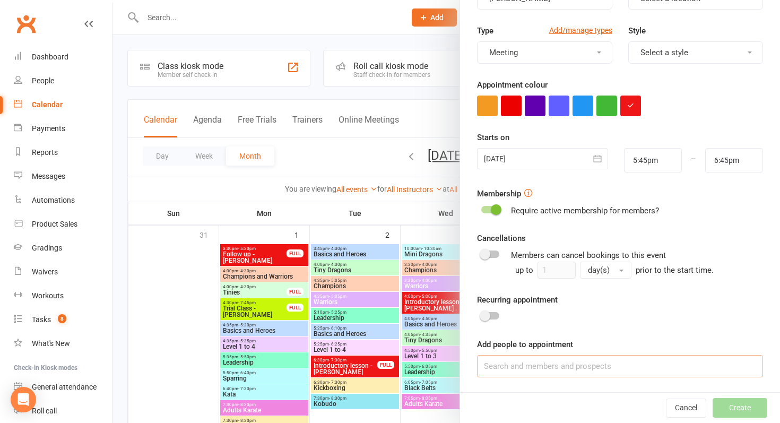
click at [702, 364] on input at bounding box center [620, 366] width 286 height 22
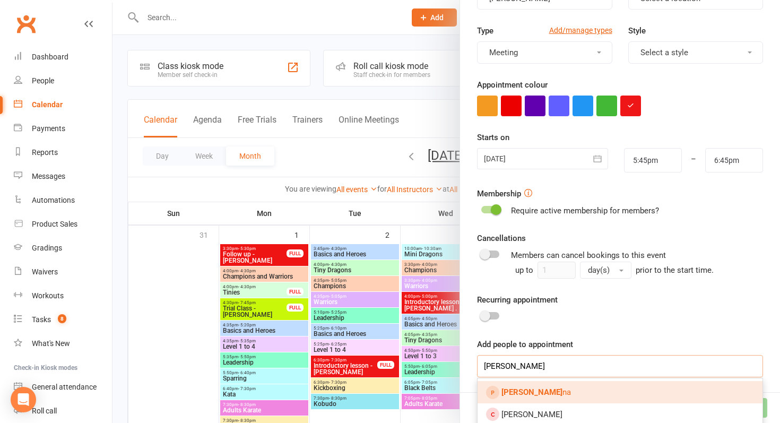
type input "coby lobi"
click at [601, 392] on link "Coby Lobi na" at bounding box center [619, 392] width 285 height 22
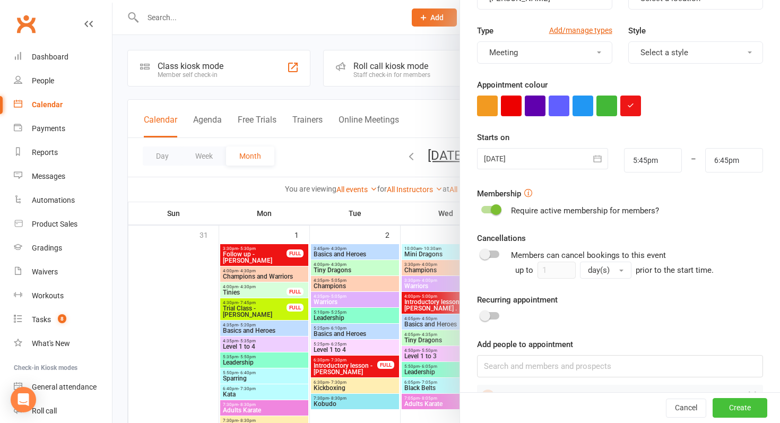
click at [748, 400] on button "Create" at bounding box center [739, 407] width 55 height 19
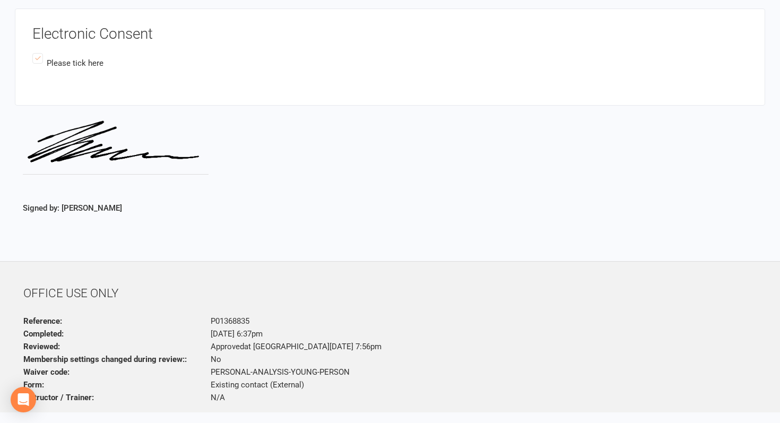
scroll to position [2902, 0]
